Goal: Check status: Check status

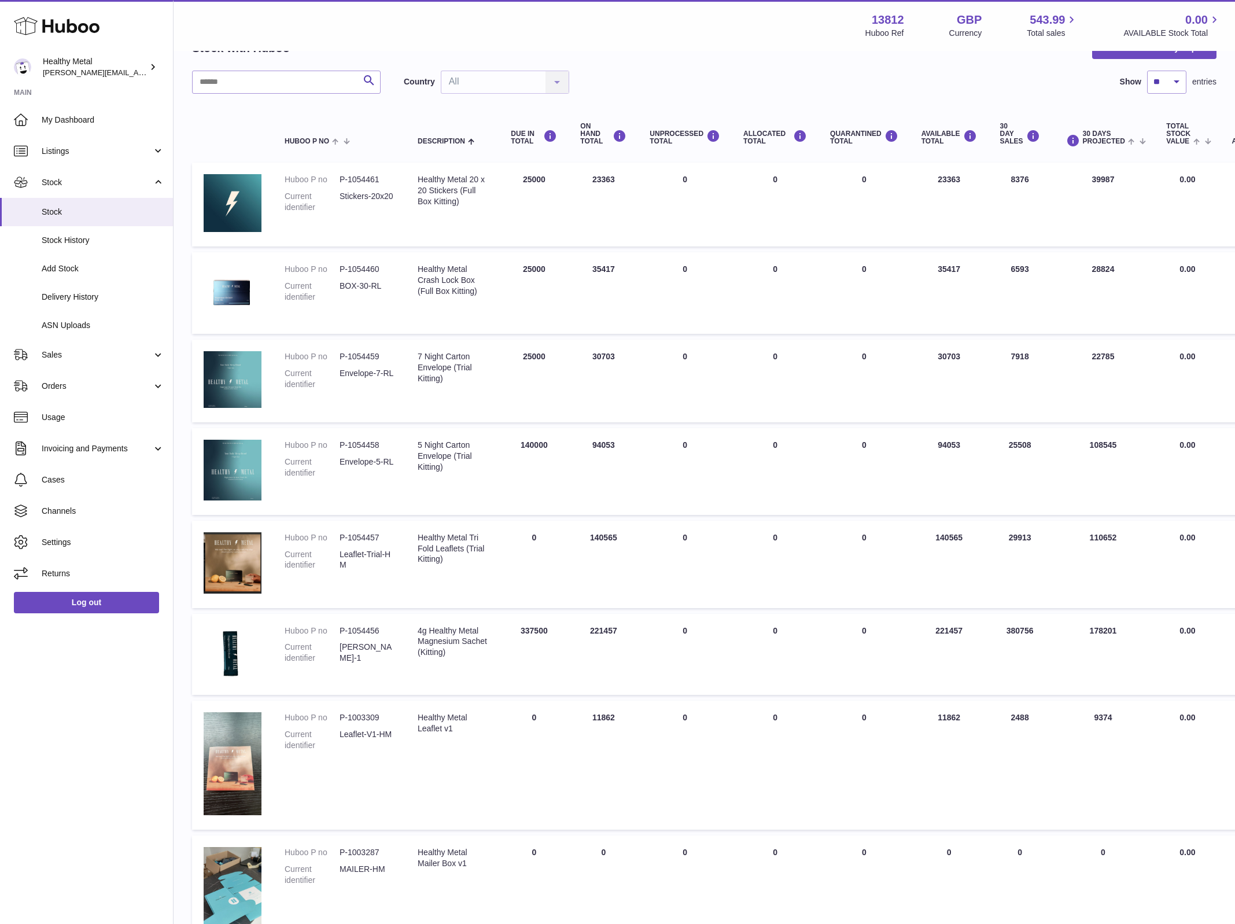
scroll to position [68, 0]
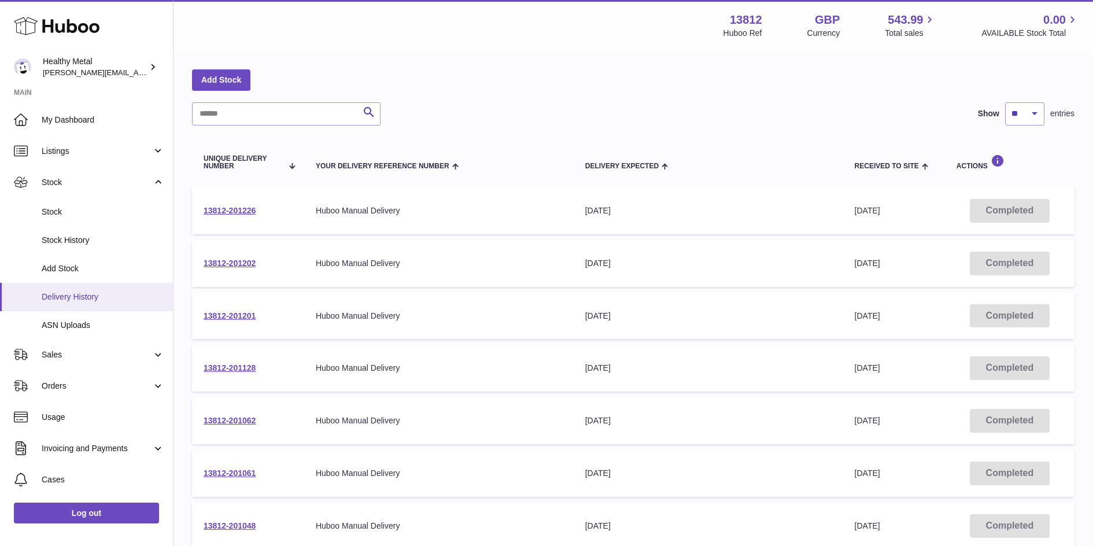
click at [92, 297] on span "Delivery History" at bounding box center [103, 297] width 123 height 11
click at [259, 113] on input "text" at bounding box center [286, 113] width 189 height 23
type input "******"
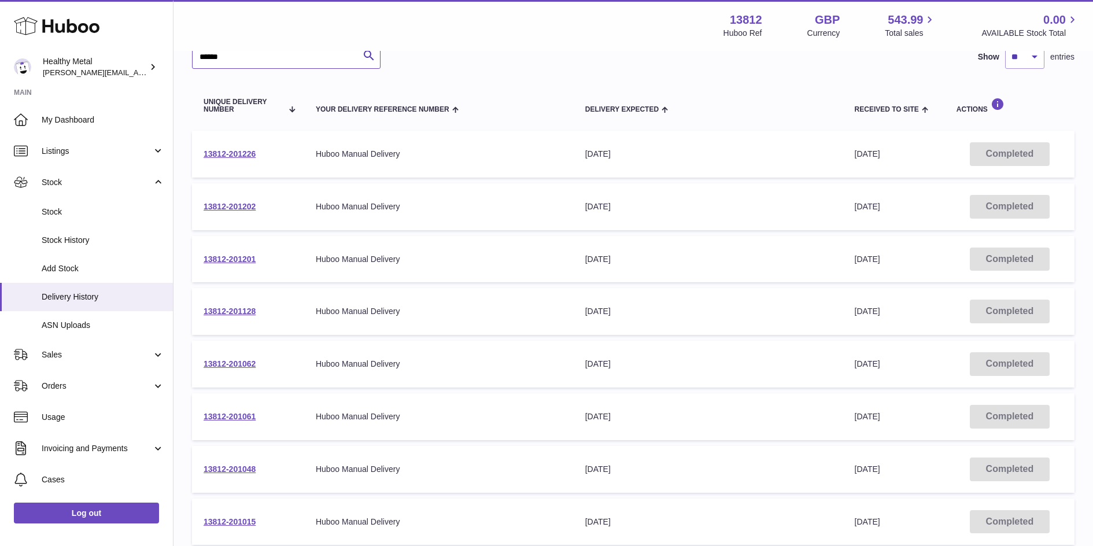
scroll to position [145, 0]
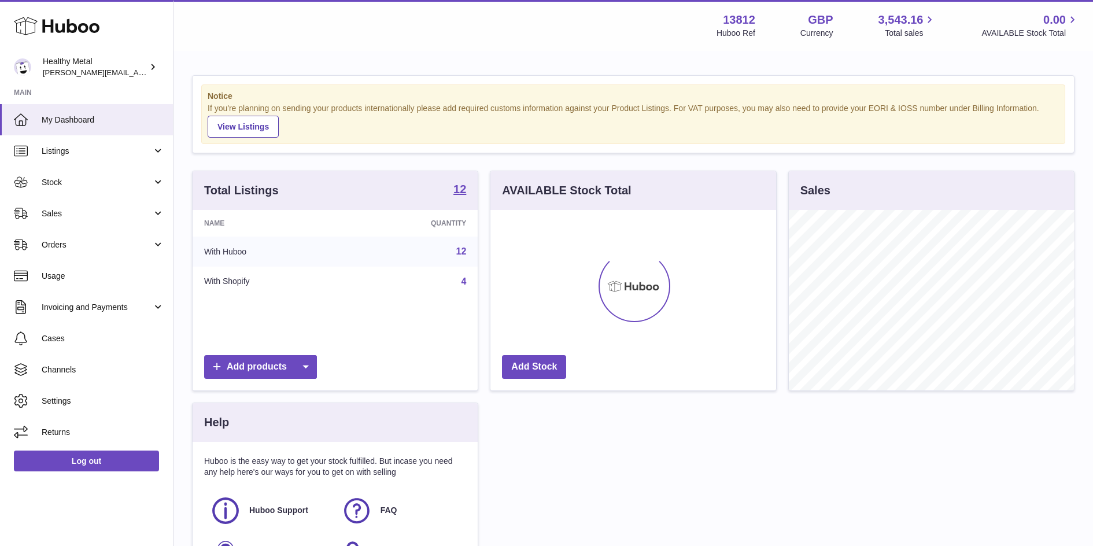
scroll to position [180, 285]
click at [90, 158] on link "Listings" at bounding box center [86, 150] width 173 height 31
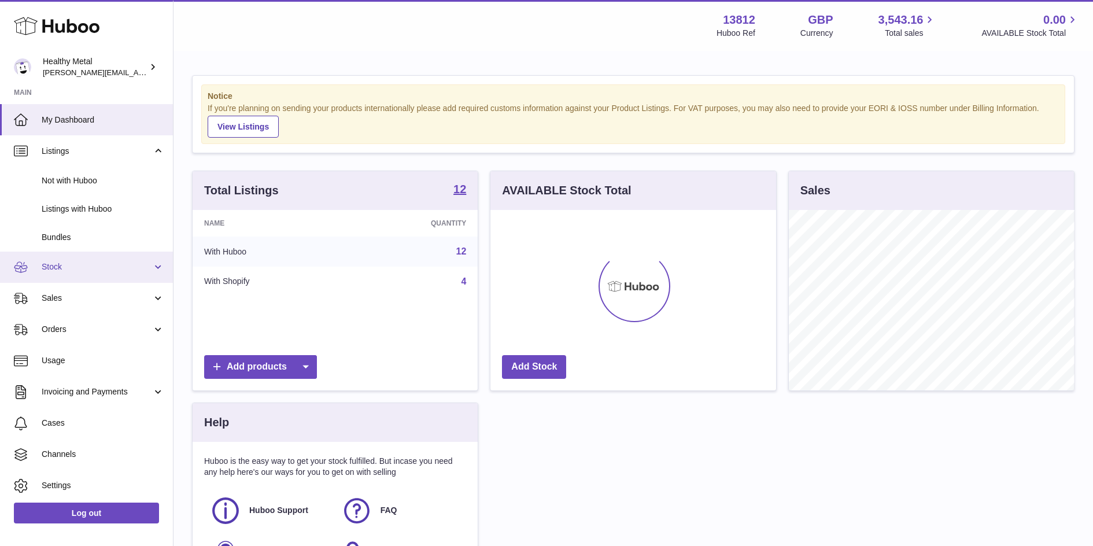
click at [114, 266] on span "Stock" at bounding box center [97, 266] width 110 height 11
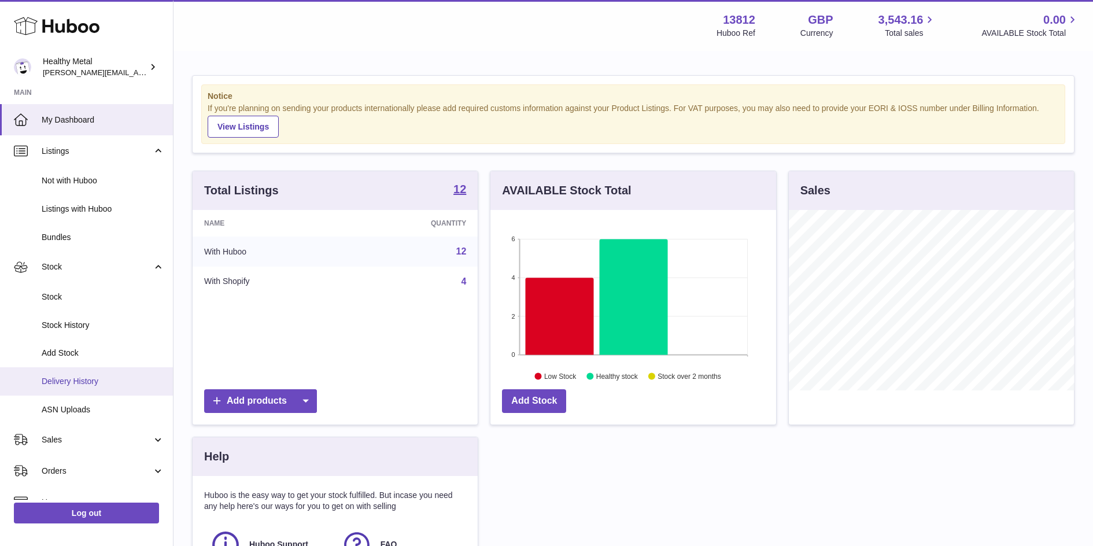
click at [79, 380] on span "Delivery History" at bounding box center [103, 381] width 123 height 11
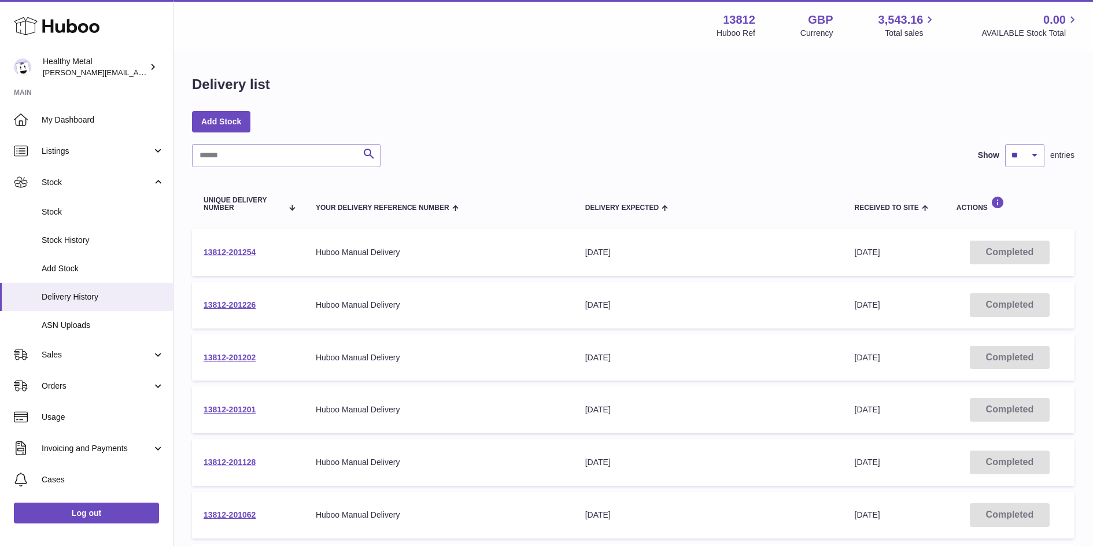
click at [274, 173] on div "Search Show ** ** ** *** entries Unique Delivery Number Your Delivery Reference…" at bounding box center [633, 459] width 883 height 631
click at [269, 158] on input "text" at bounding box center [286, 155] width 189 height 23
type input "******"
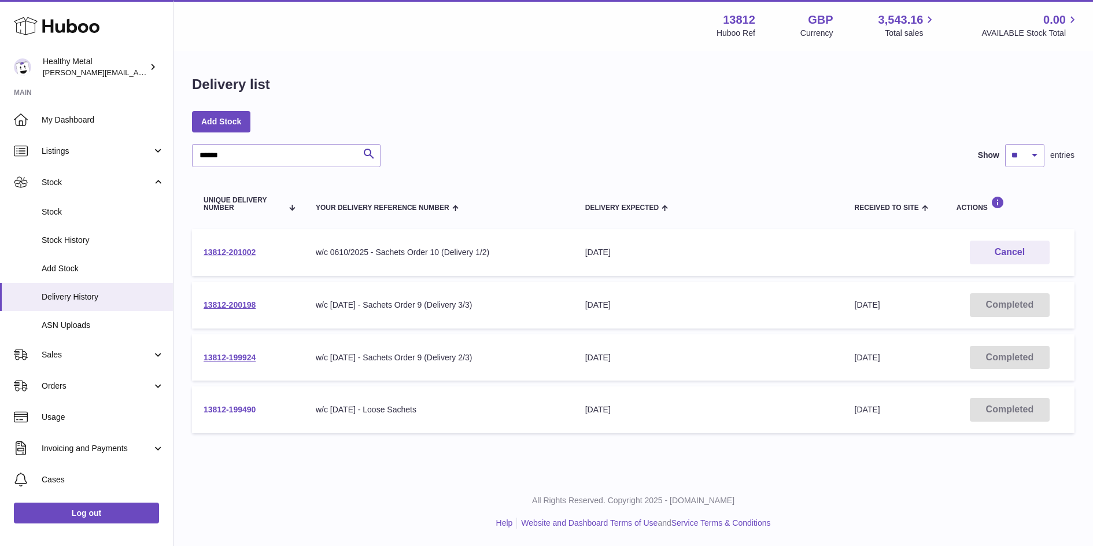
click at [206, 408] on link "13812-199490" at bounding box center [230, 409] width 52 height 9
click at [270, 152] on input "******" at bounding box center [286, 155] width 189 height 23
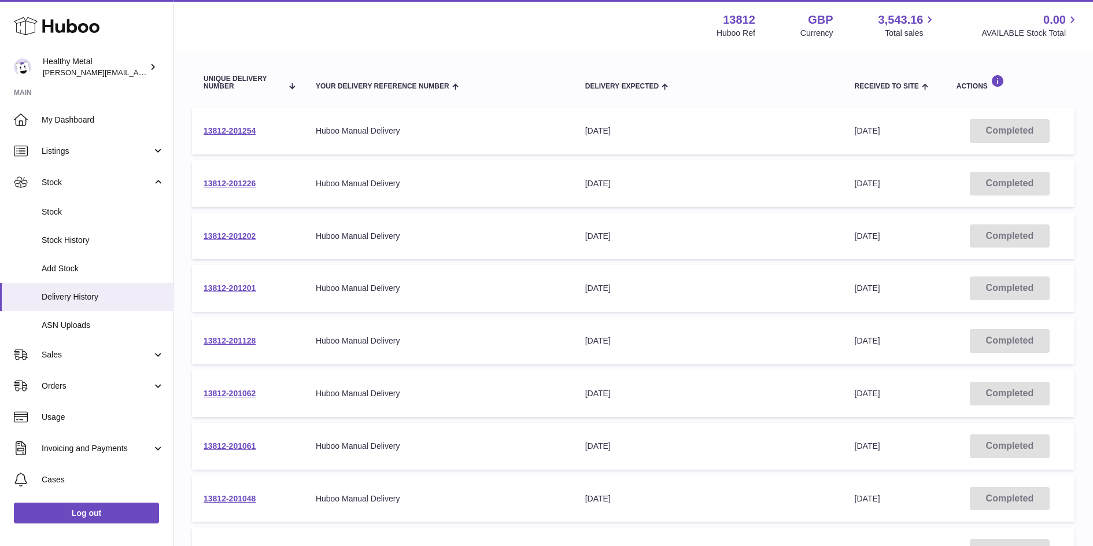
scroll to position [127, 0]
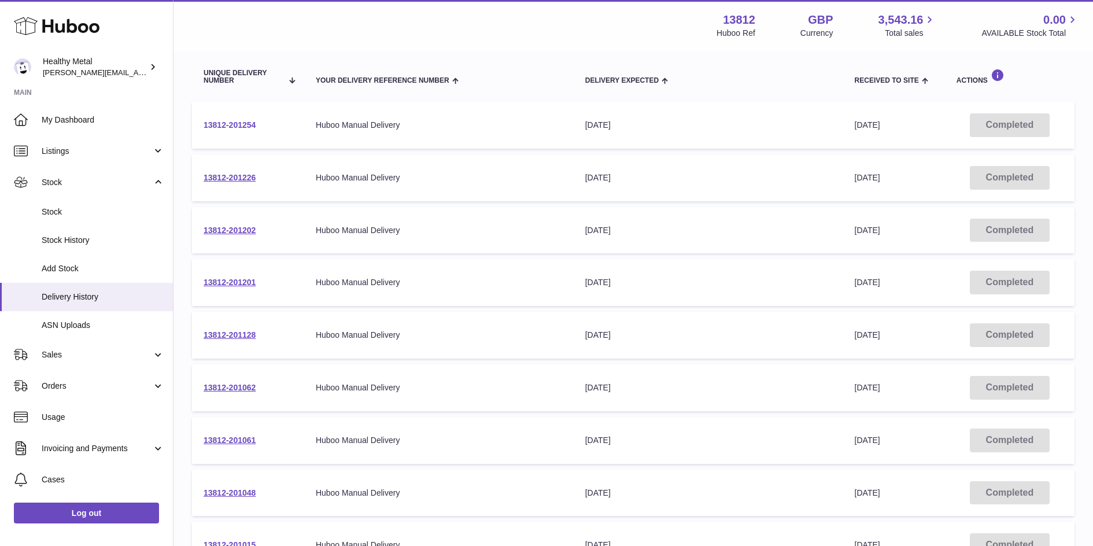
click at [251, 122] on link "13812-201254" at bounding box center [230, 124] width 52 height 9
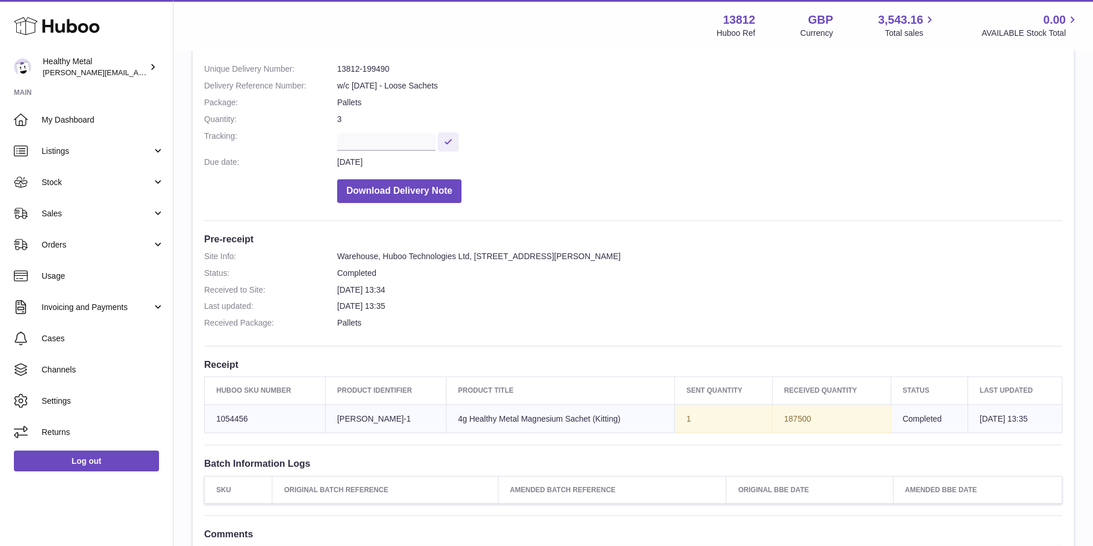
scroll to position [129, 0]
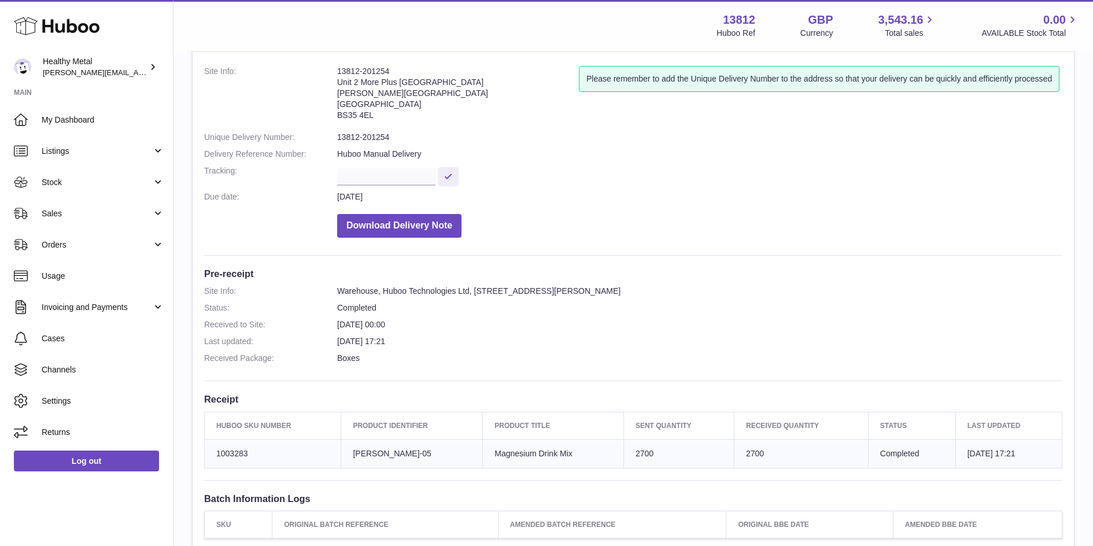
scroll to position [67, 0]
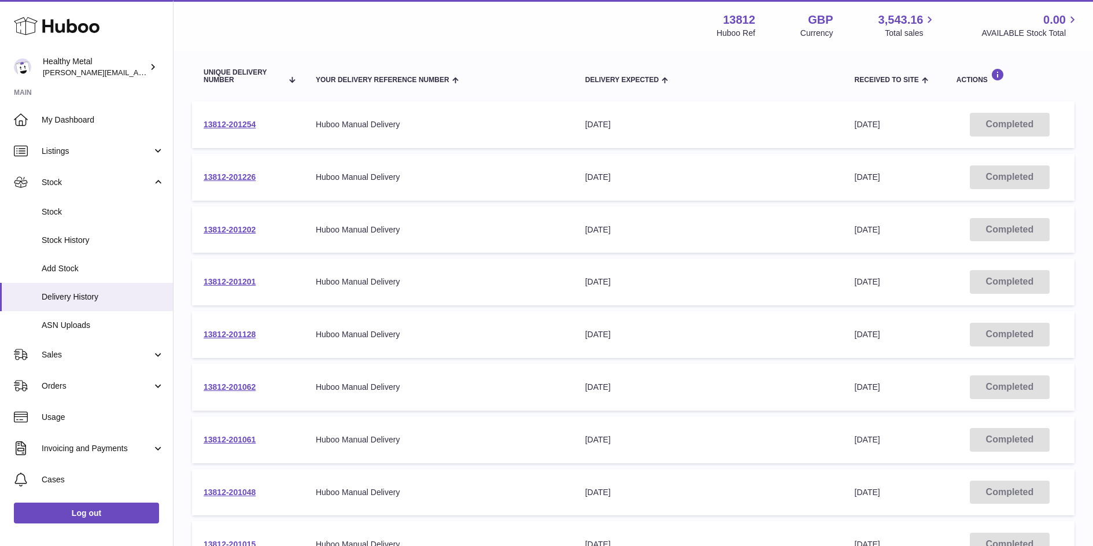
scroll to position [132, 0]
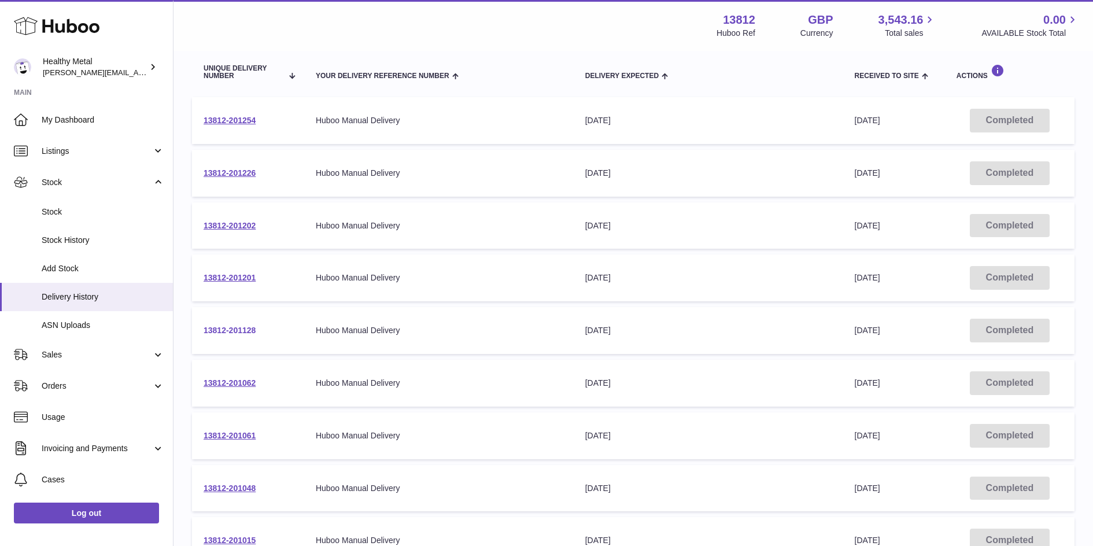
click at [230, 327] on link "13812-201128" at bounding box center [230, 330] width 52 height 9
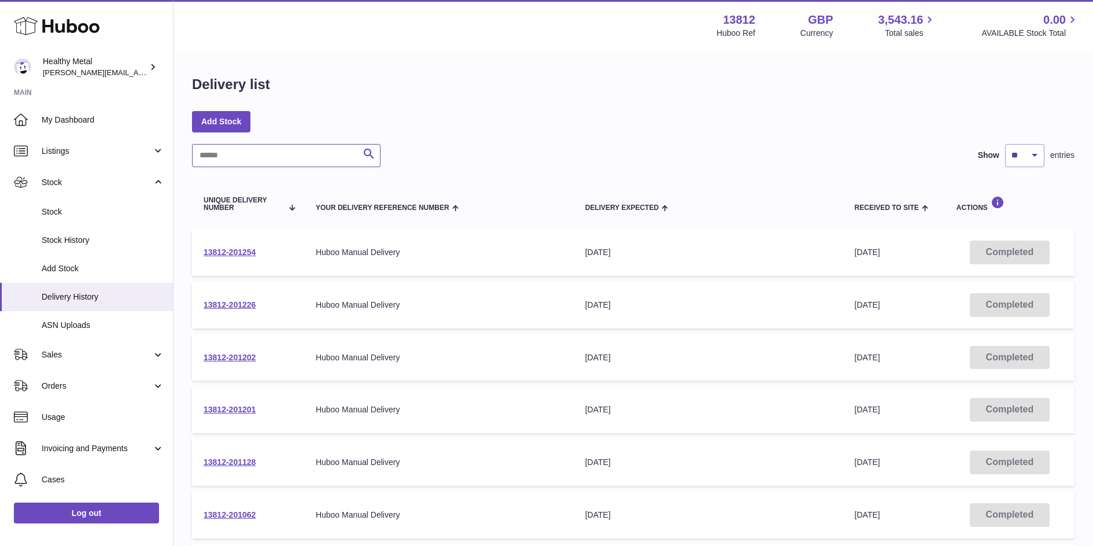
click at [259, 152] on input "text" at bounding box center [286, 155] width 189 height 23
type input "******"
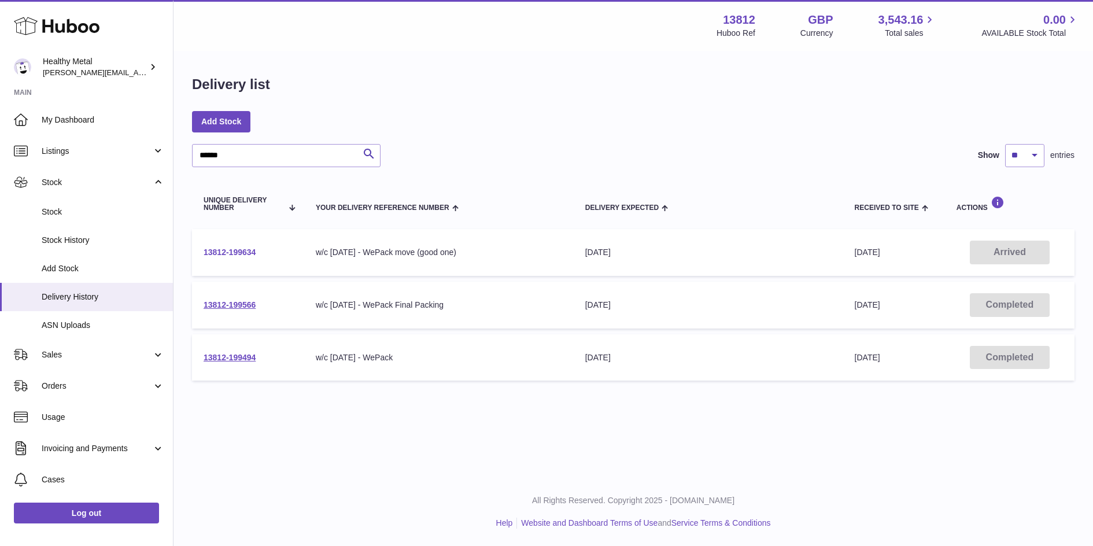
click at [239, 254] on link "13812-199634" at bounding box center [230, 252] width 52 height 9
click at [229, 306] on link "13812-199566" at bounding box center [230, 304] width 52 height 9
click at [241, 353] on link "13812-199494" at bounding box center [230, 357] width 52 height 9
click at [232, 261] on td "13812-199634" at bounding box center [248, 252] width 112 height 47
click at [230, 252] on link "13812-199634" at bounding box center [230, 252] width 52 height 9
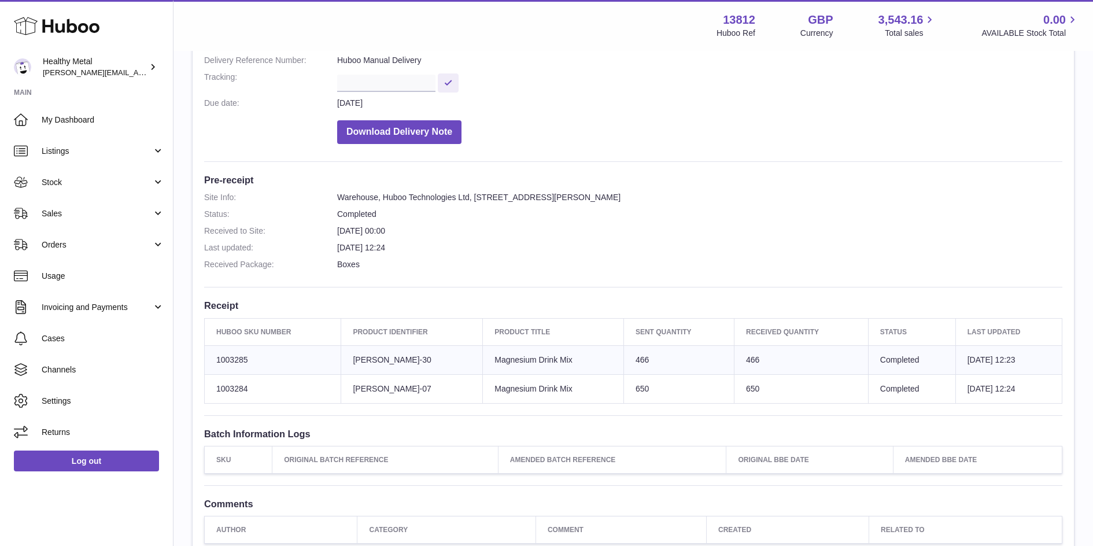
scroll to position [162, 0]
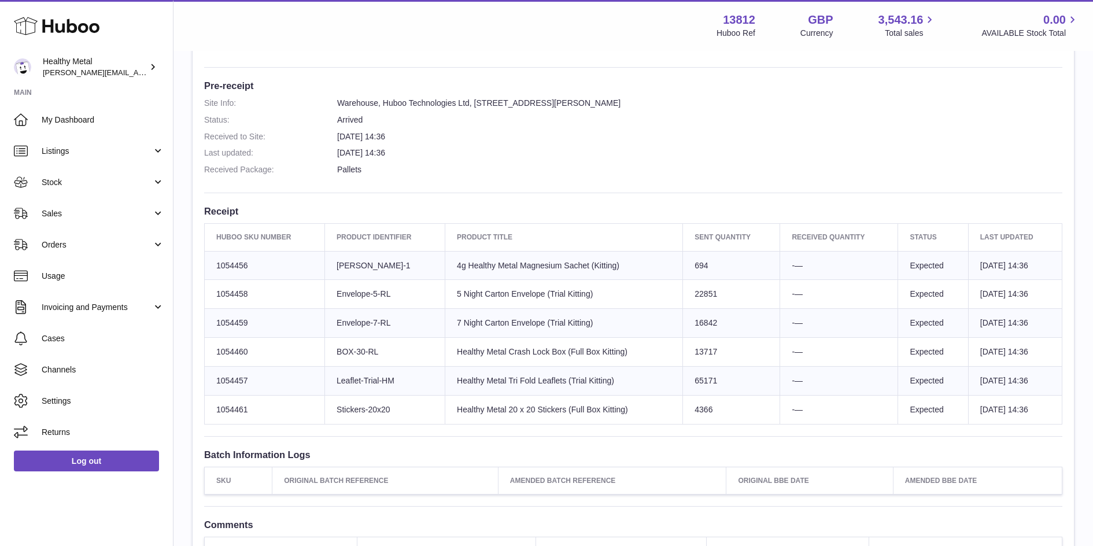
scroll to position [291, 0]
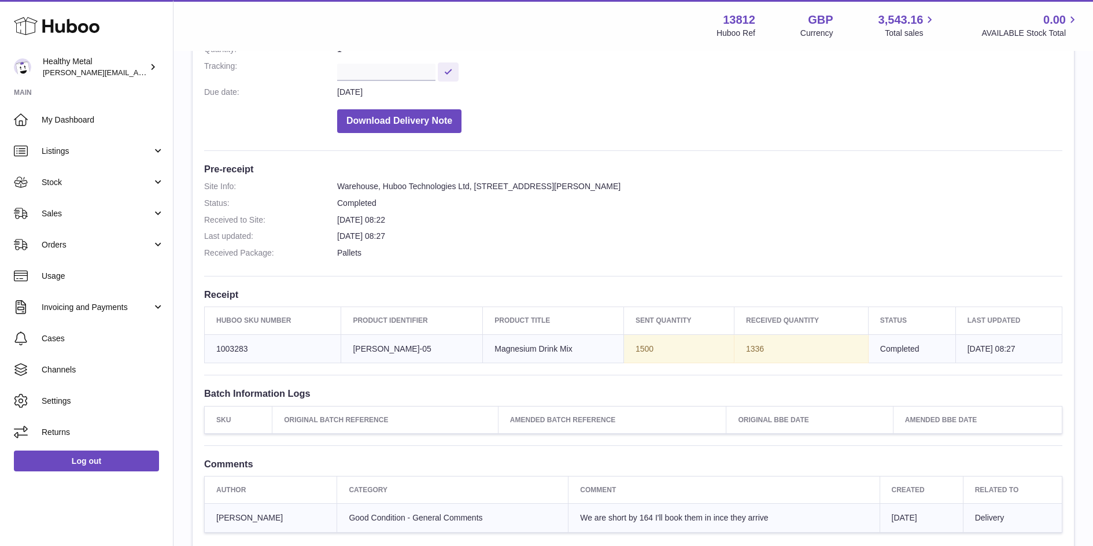
scroll to position [198, 0]
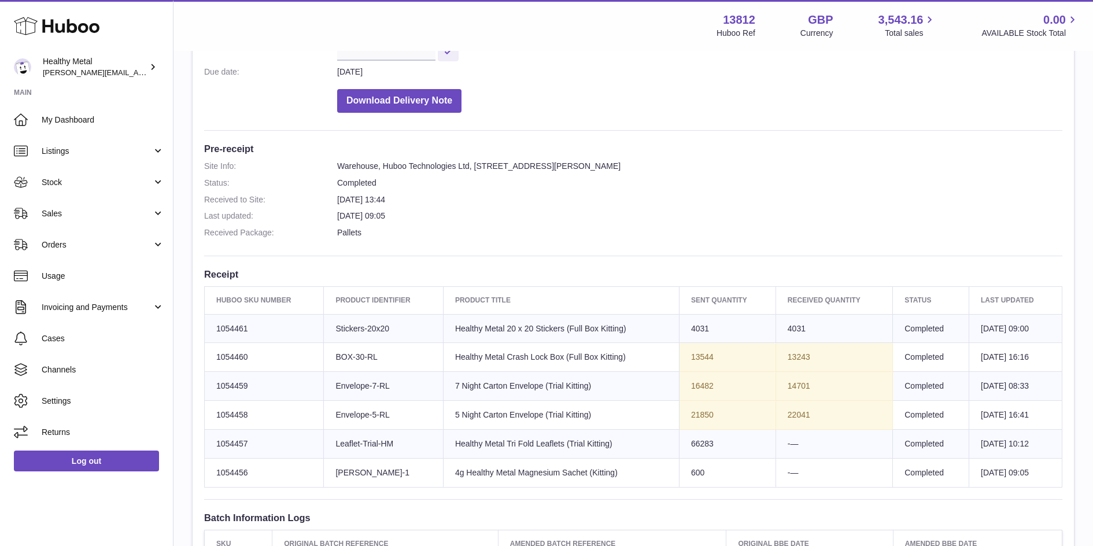
scroll to position [226, 0]
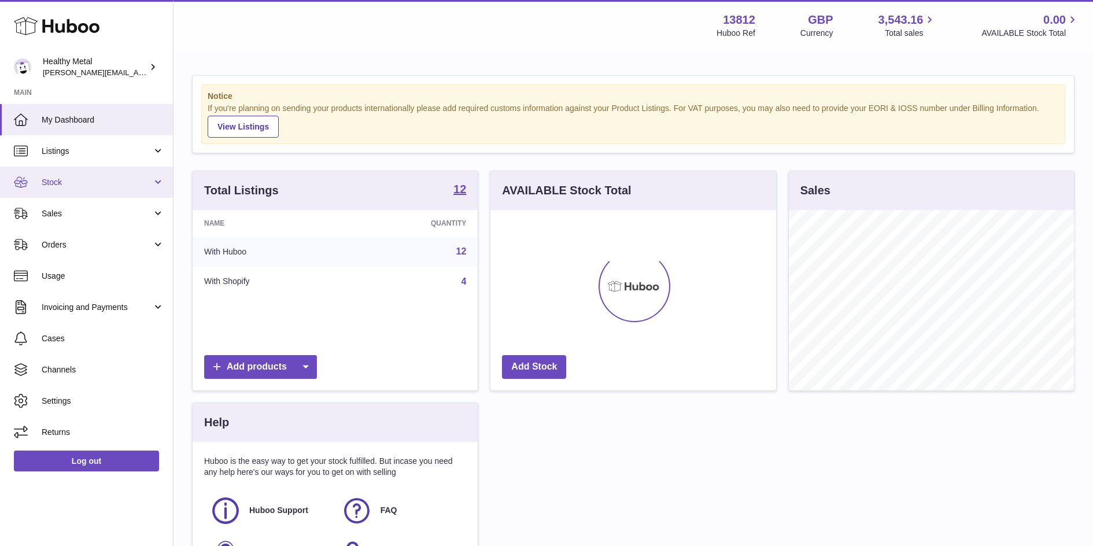
scroll to position [180, 285]
click at [93, 167] on link "Stock" at bounding box center [86, 182] width 173 height 31
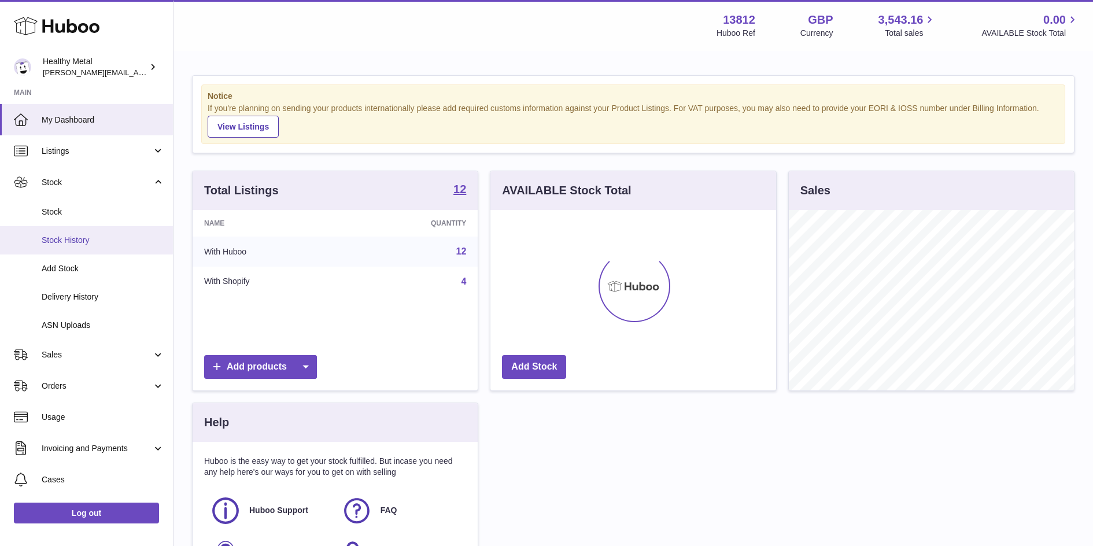
click at [77, 238] on span "Stock History" at bounding box center [103, 240] width 123 height 11
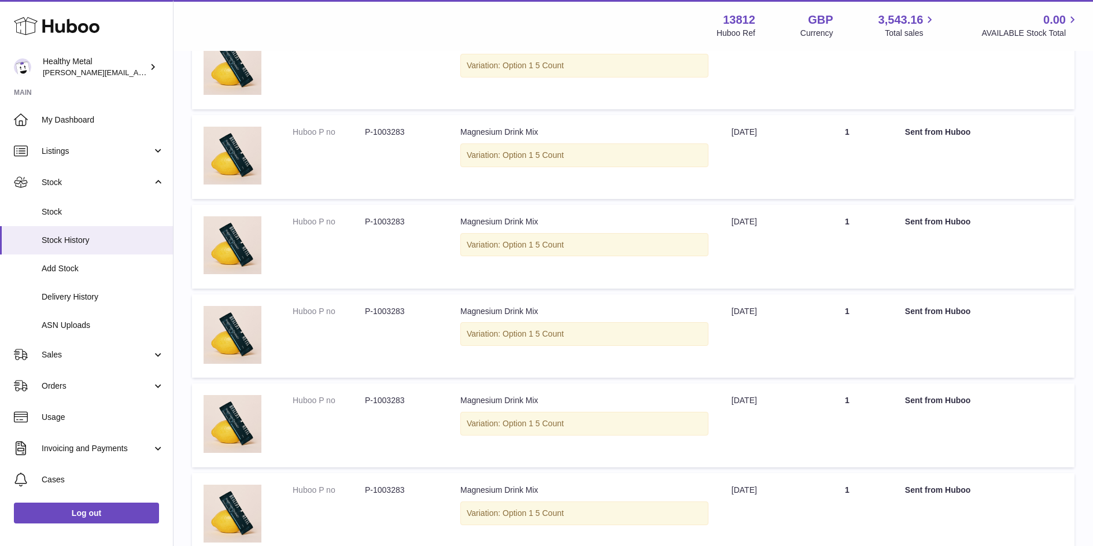
scroll to position [683, 0]
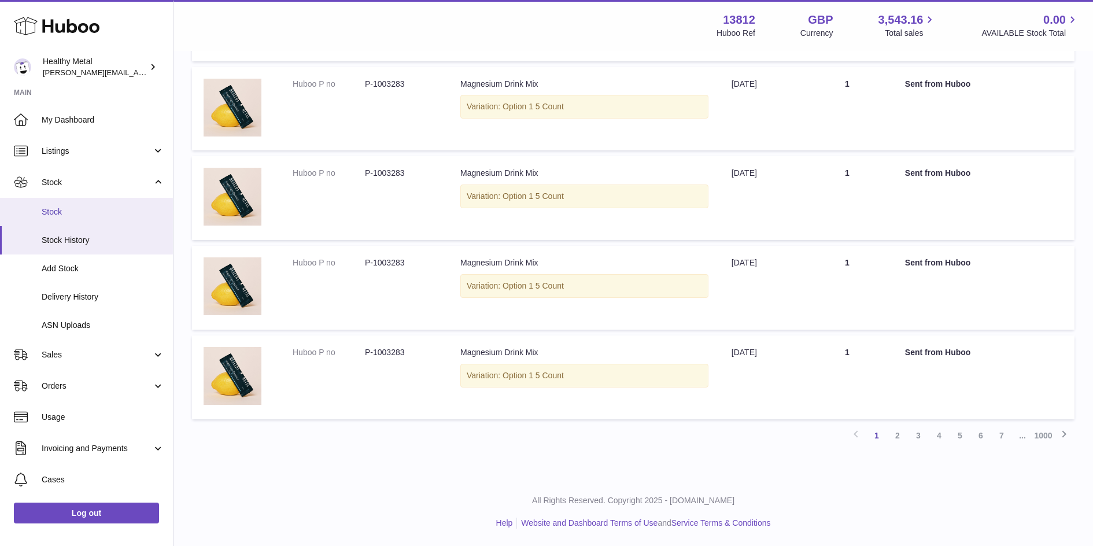
click at [67, 222] on link "Stock" at bounding box center [86, 212] width 173 height 28
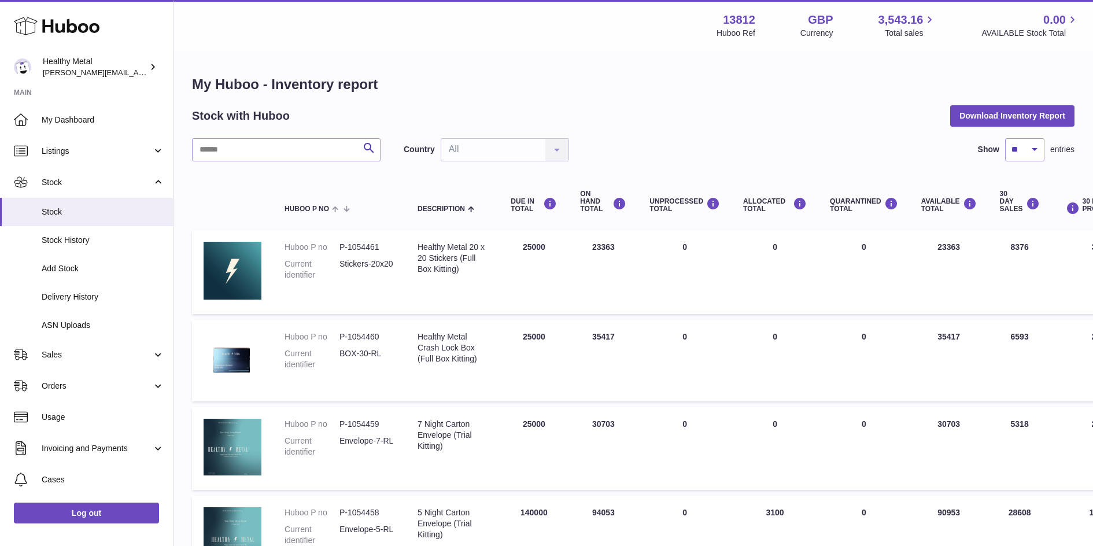
scroll to position [828, 0]
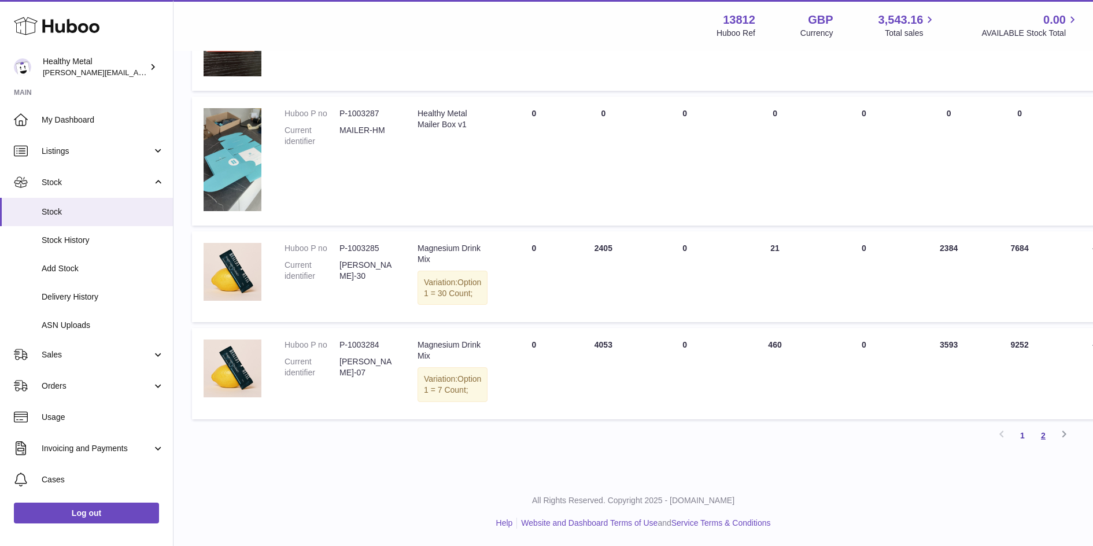
click at [1045, 437] on link "2" at bounding box center [1043, 435] width 21 height 21
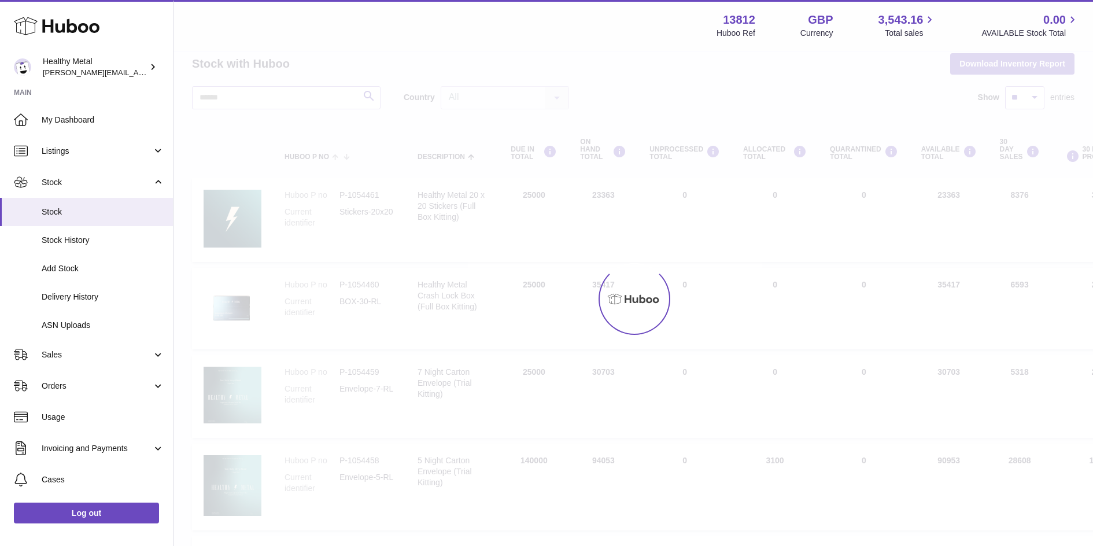
scroll to position [20, 0]
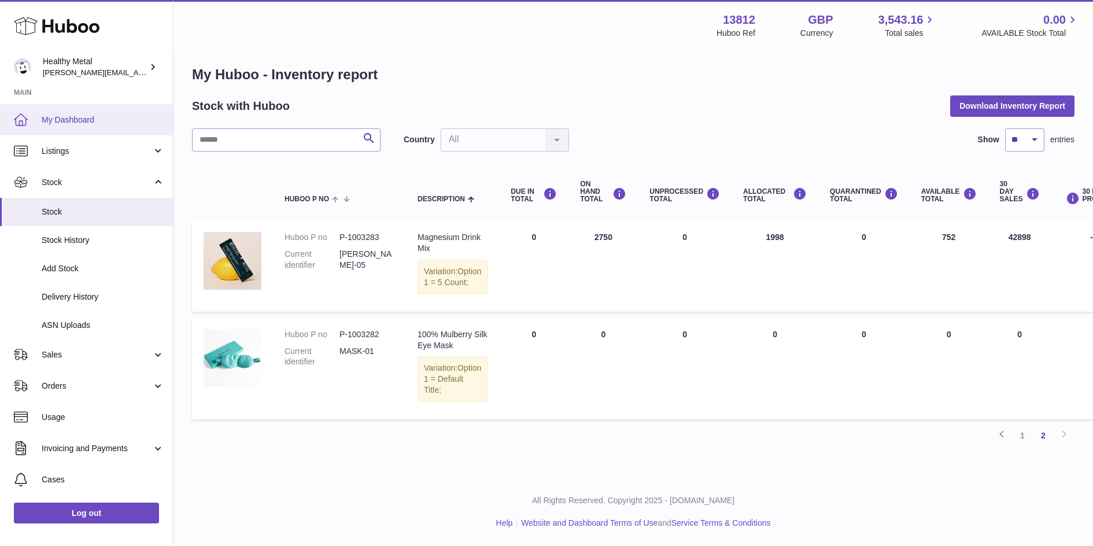
click at [126, 115] on span "My Dashboard" at bounding box center [103, 120] width 123 height 11
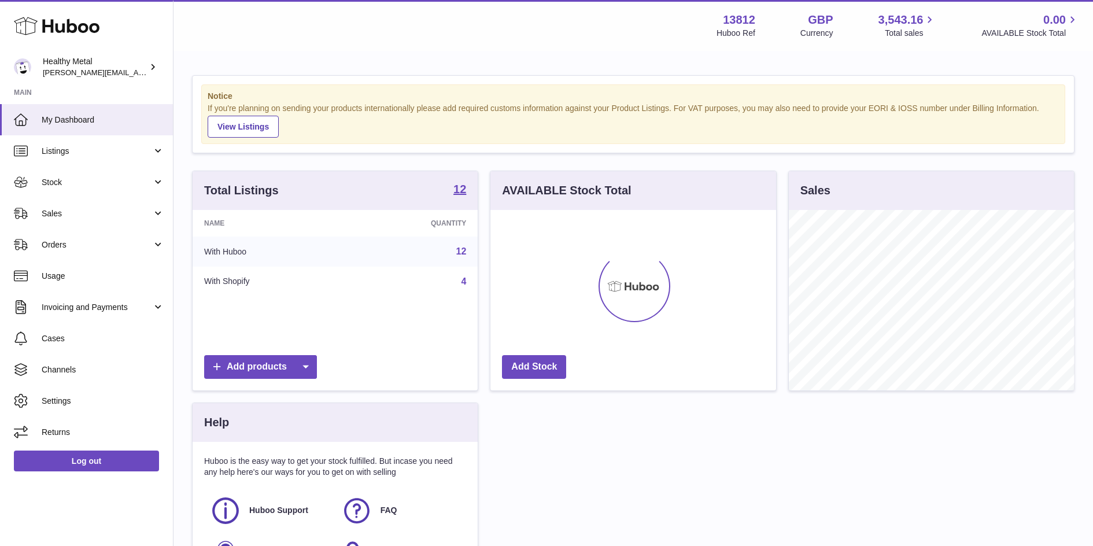
scroll to position [180, 285]
